Goal: Check status: Check status

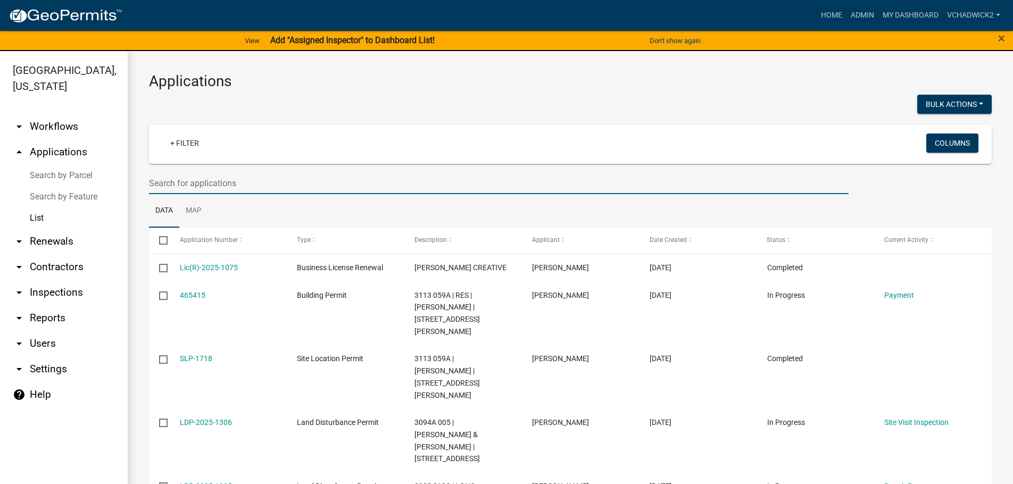
click at [204, 187] on input "text" at bounding box center [499, 183] width 700 height 22
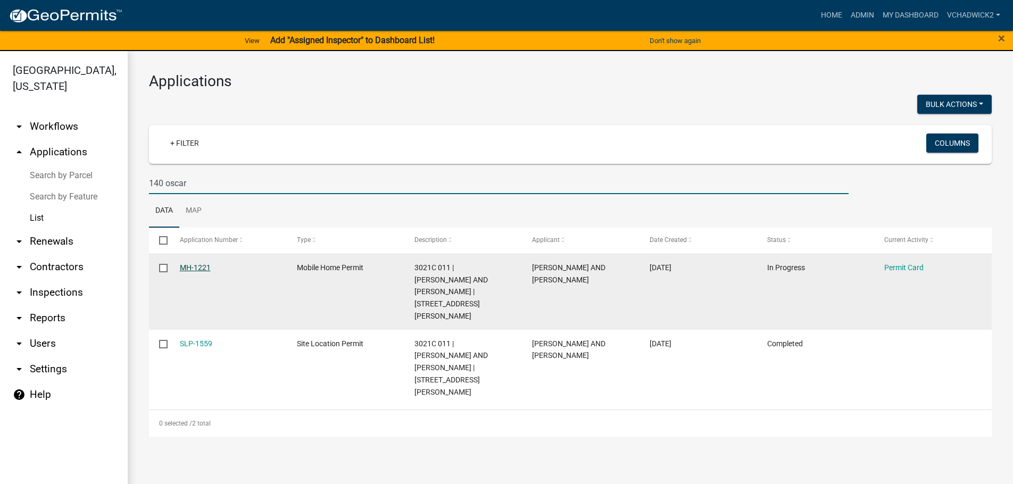
type input "140 oscar"
click at [201, 269] on link "MH-1221" at bounding box center [195, 267] width 31 height 9
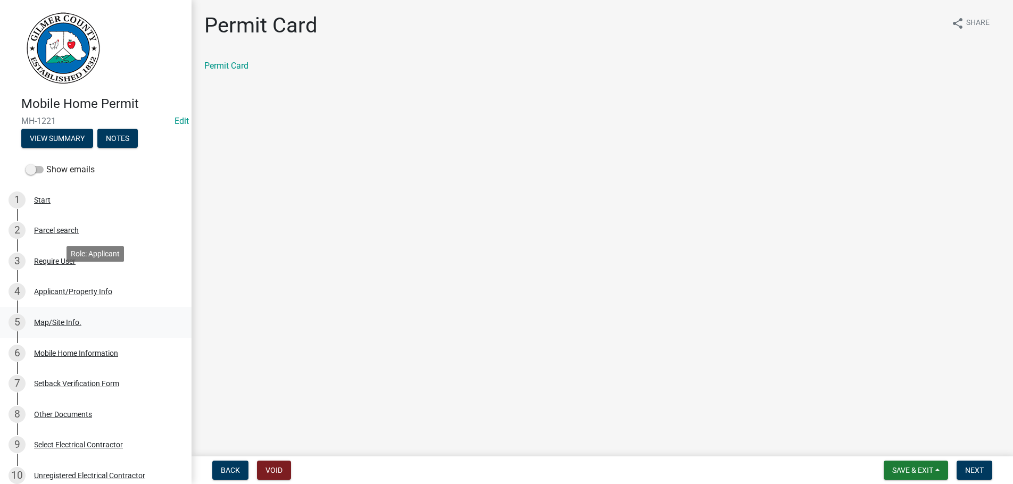
scroll to position [326, 0]
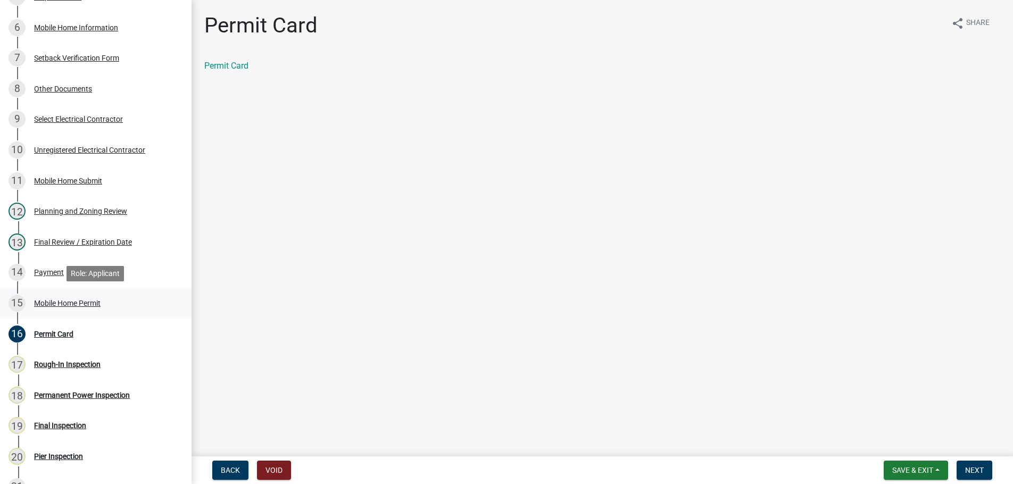
click at [51, 301] on div "Mobile Home Permit" at bounding box center [67, 303] width 67 height 7
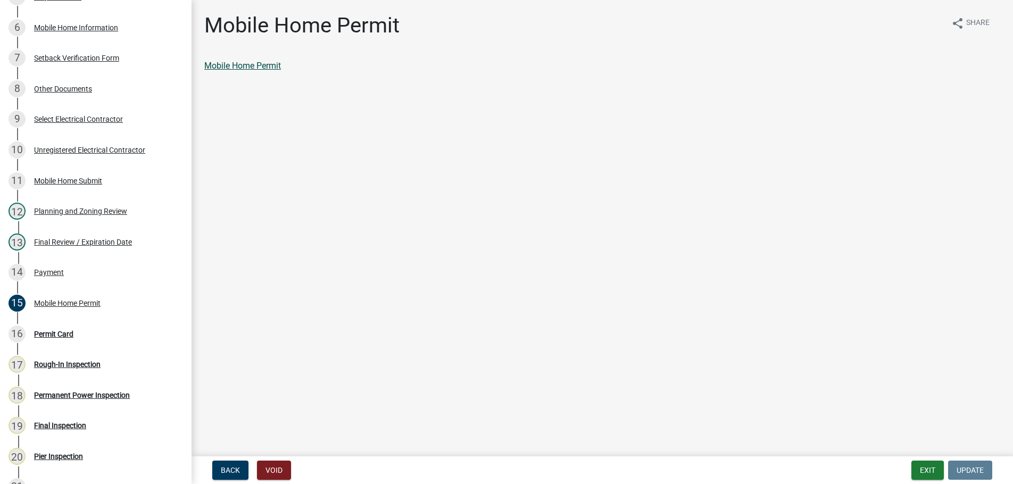
click at [241, 67] on link "Mobile Home Permit" at bounding box center [242, 66] width 77 height 10
click at [919, 470] on button "Exit" at bounding box center [928, 470] width 32 height 19
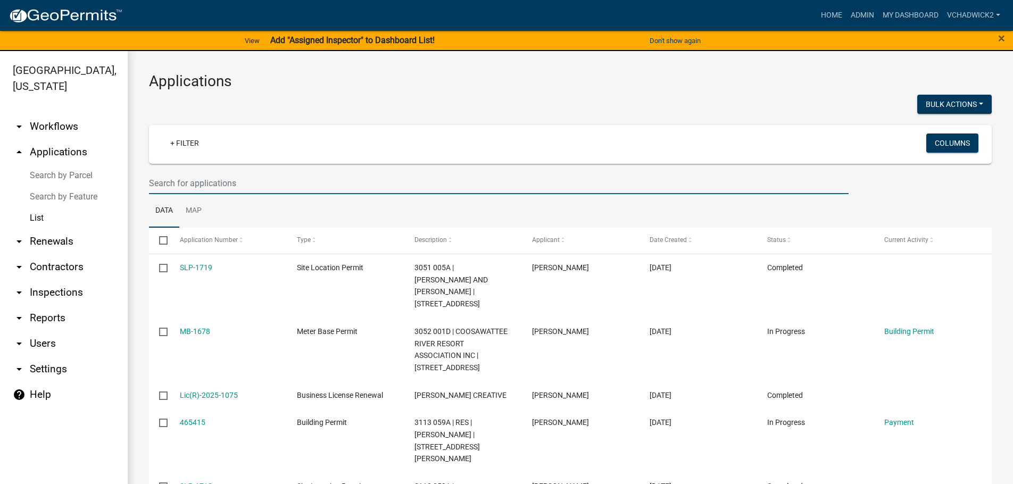
click at [263, 176] on input "text" at bounding box center [499, 183] width 700 height 22
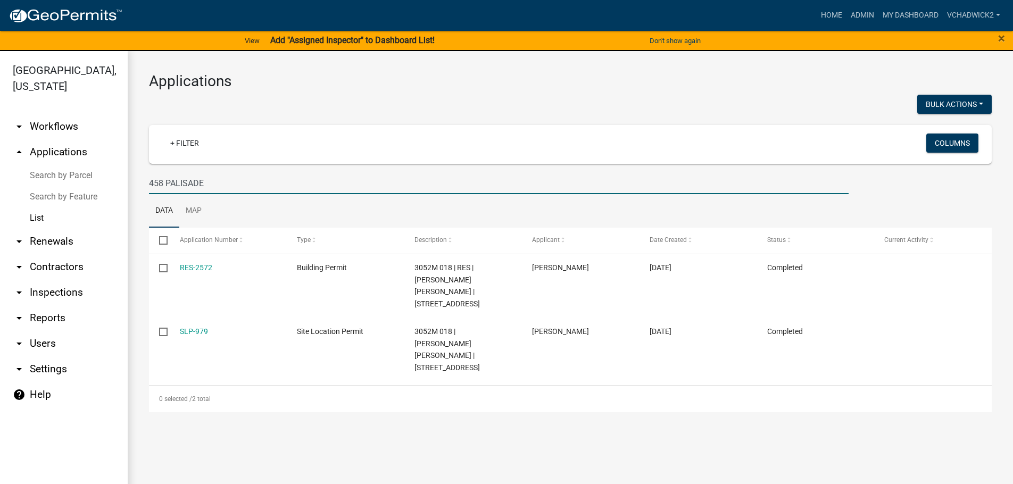
type input "458 PALISADE"
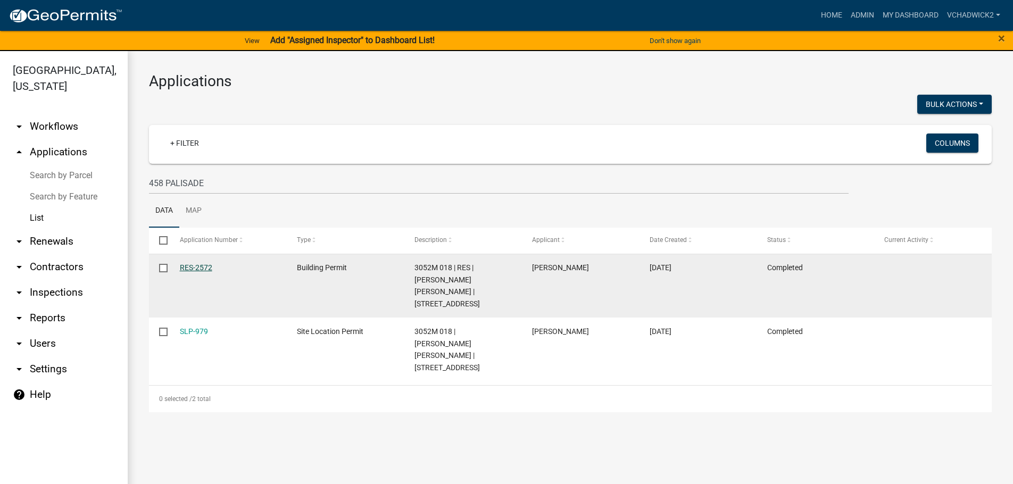
click at [204, 267] on link "RES-2572" at bounding box center [196, 267] width 32 height 9
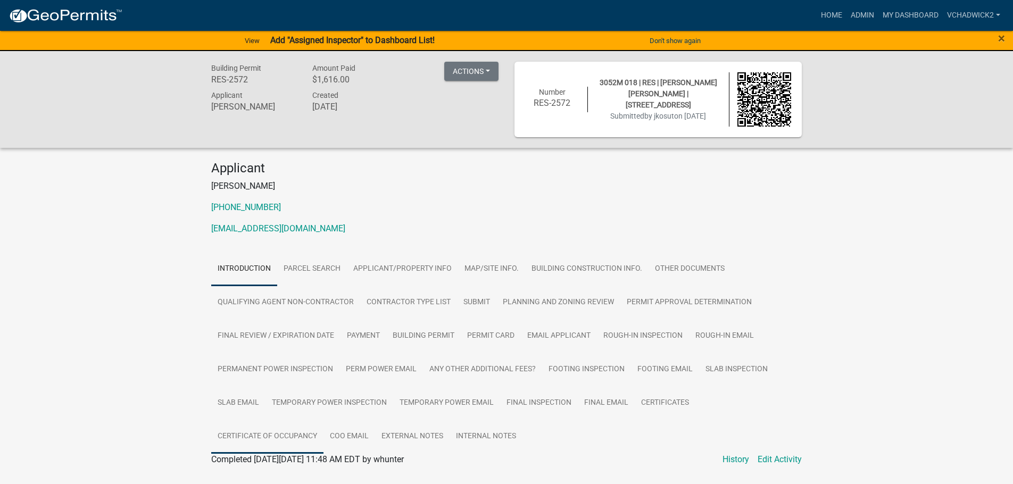
scroll to position [27, 0]
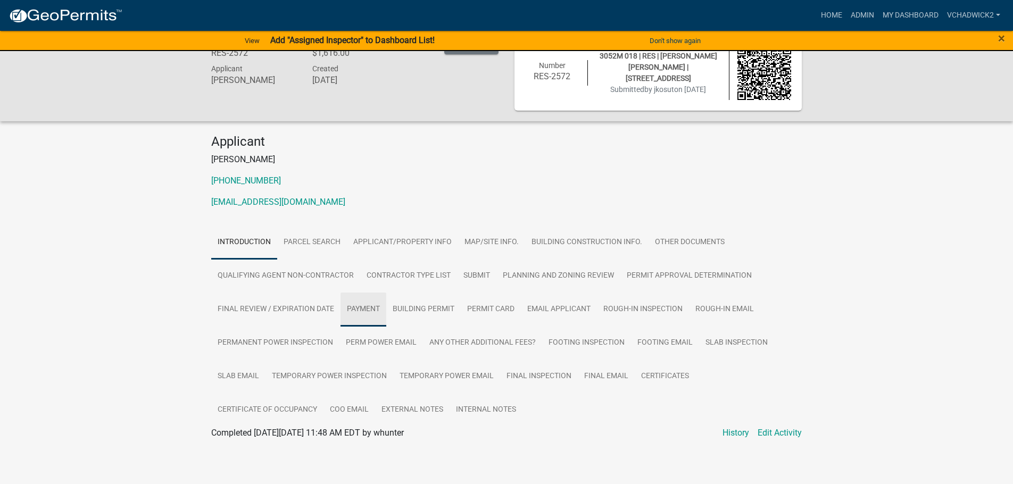
click at [361, 307] on link "Payment" at bounding box center [364, 310] width 46 height 34
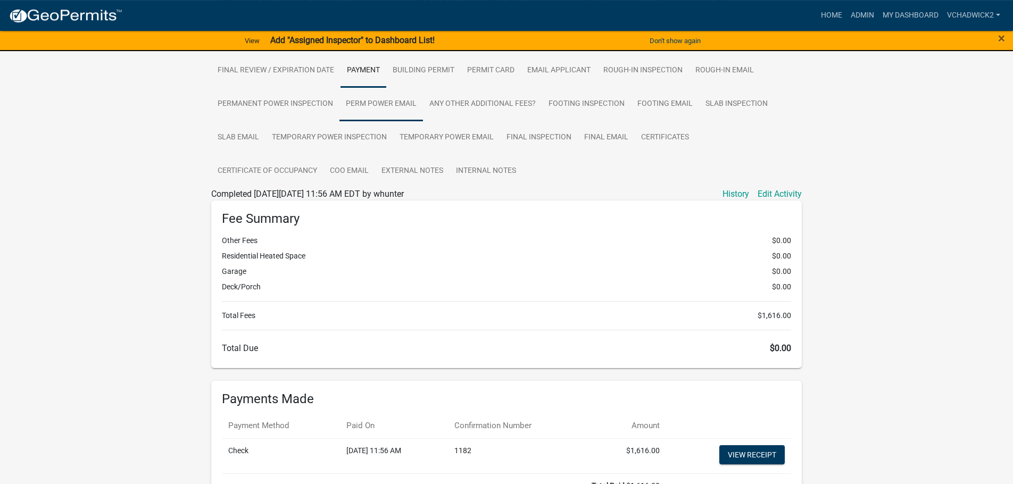
scroll to position [343, 0]
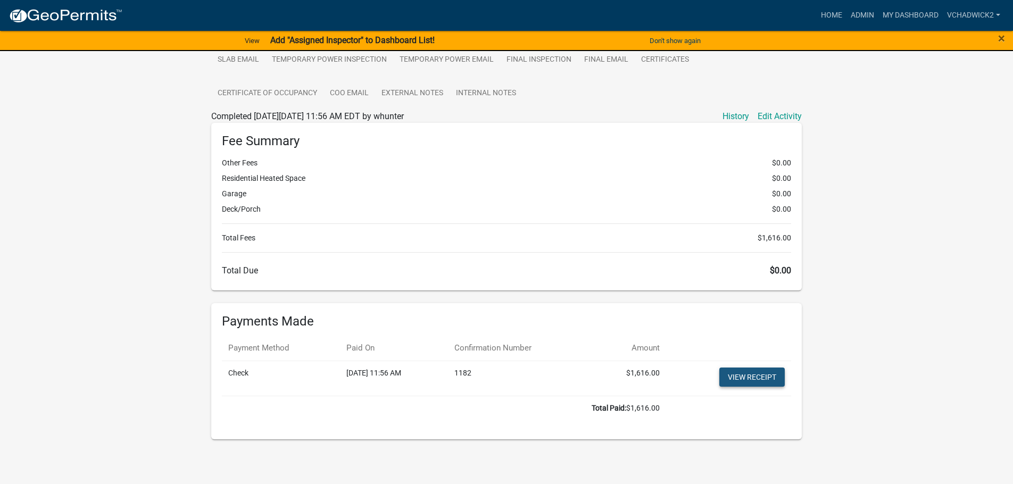
click at [752, 379] on link "View receipt" at bounding box center [752, 377] width 65 height 19
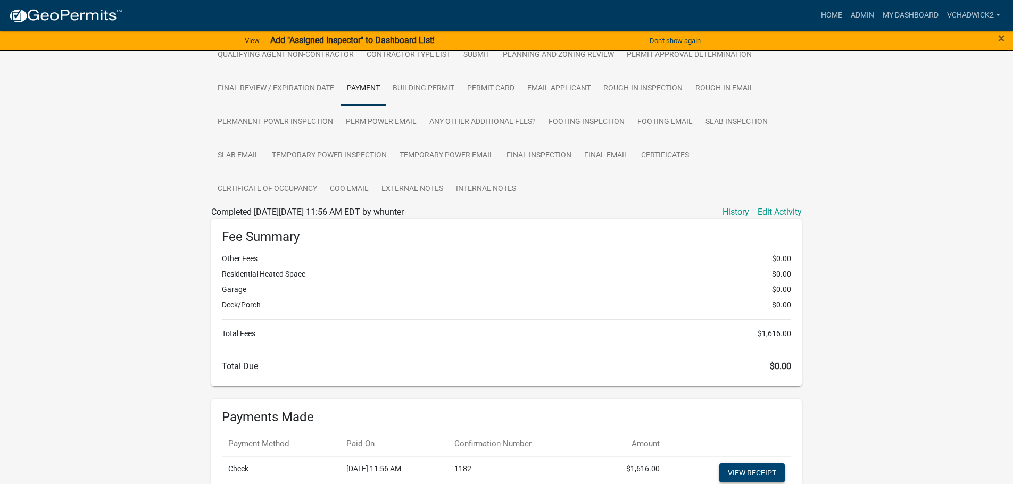
scroll to position [180, 0]
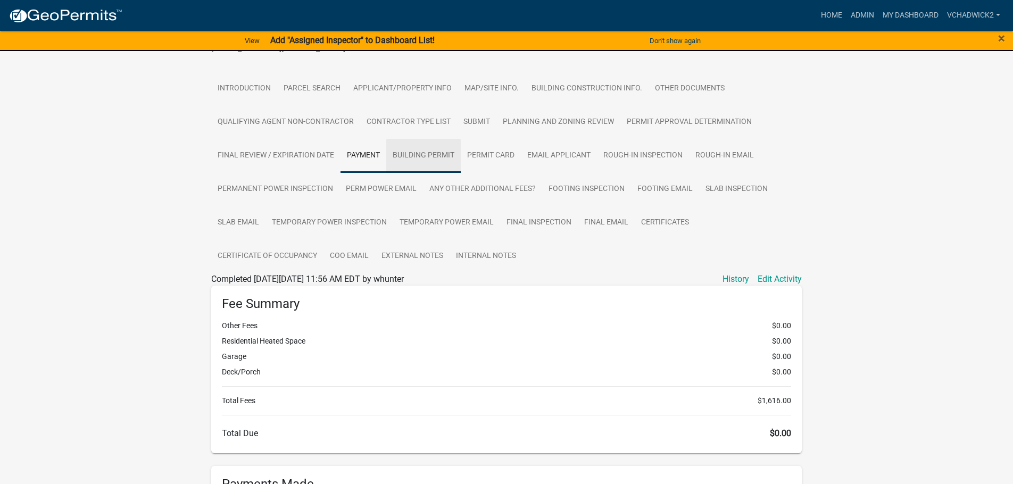
click at [422, 154] on link "Building Permit" at bounding box center [423, 156] width 75 height 34
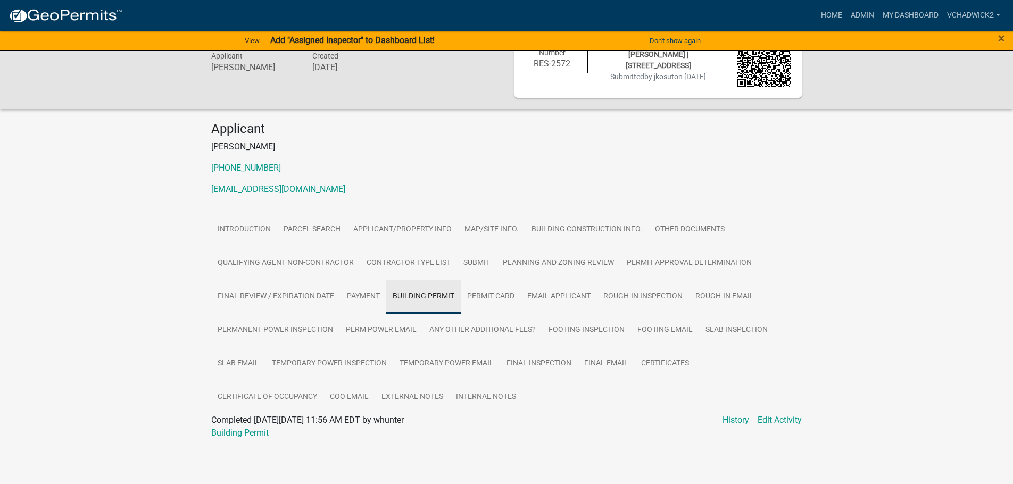
scroll to position [39, 0]
click at [248, 436] on link "Building Permit" at bounding box center [239, 433] width 57 height 10
click at [253, 393] on link "Certificate of Occupancy" at bounding box center [267, 398] width 112 height 34
click at [265, 434] on link "Certificate of Occupancy" at bounding box center [257, 433] width 92 height 10
click at [284, 432] on link "Certificate of Occupancy" at bounding box center [257, 433] width 92 height 10
